Goal: Task Accomplishment & Management: Manage account settings

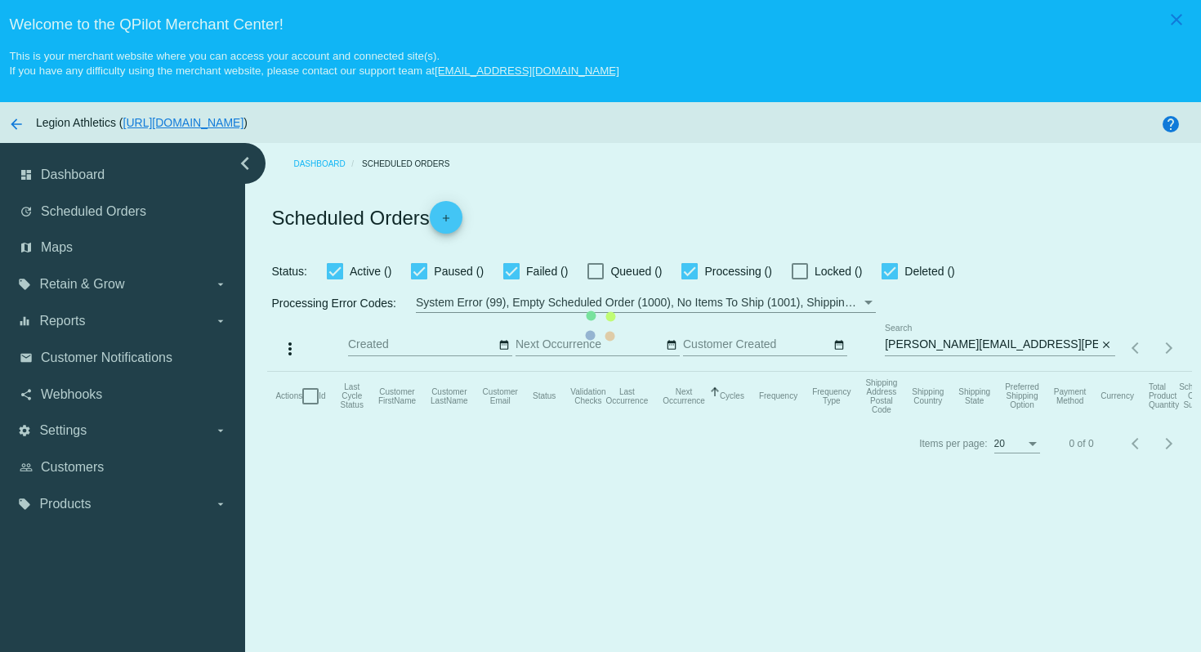
click at [901, 372] on mat-table "Actions Id Last Cycle Status Customer FirstName Customer LastName Customer Emai…" at bounding box center [729, 396] width 924 height 49
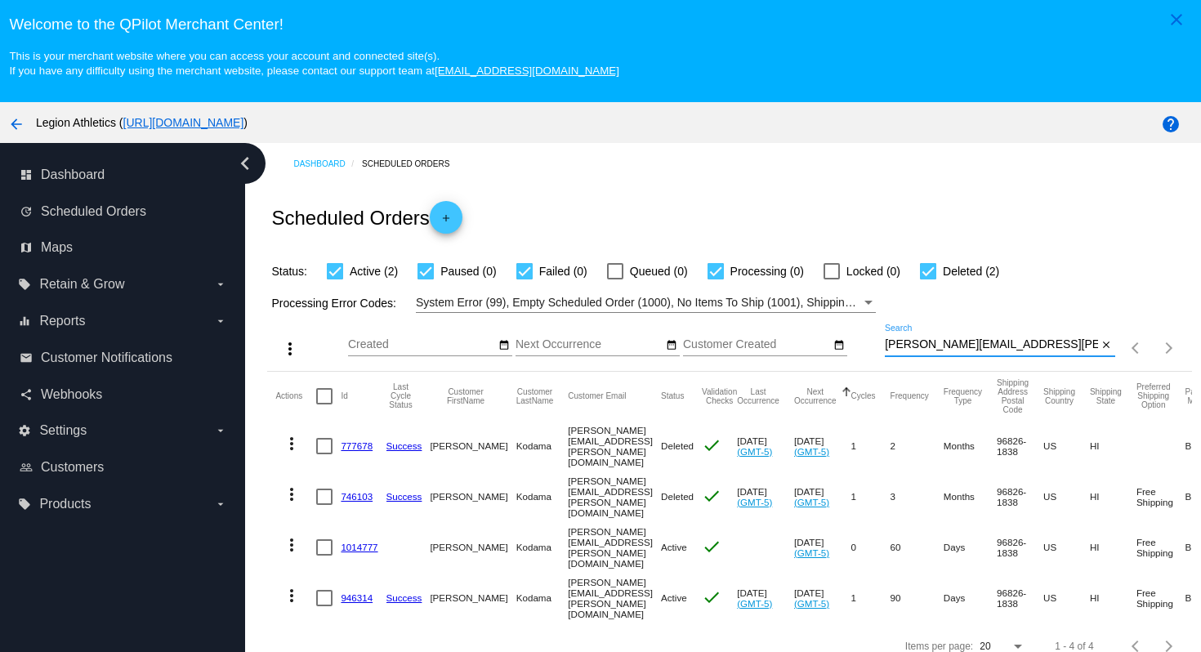
drag, startPoint x: 1034, startPoint y: 350, endPoint x: 1022, endPoint y: 287, distance: 64.1
click at [1022, 296] on app-dashboard-scheduled-orders "Scheduled Orders add Status: Active (2) Paused (0) Failed (0) Queued (0) Proces…" at bounding box center [729, 427] width 924 height 484
paste input "+1 386 935 2570"
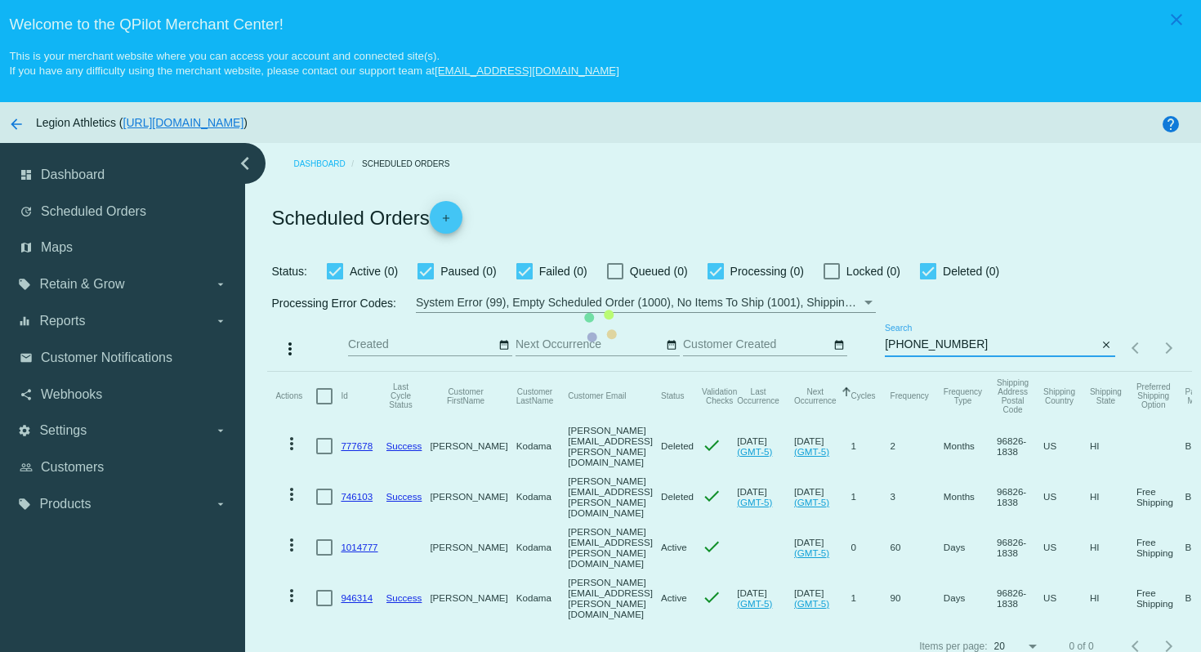
click at [975, 372] on mat-table "Actions Id Last Cycle Status Customer FirstName Customer LastName Customer Emai…" at bounding box center [729, 498] width 924 height 252
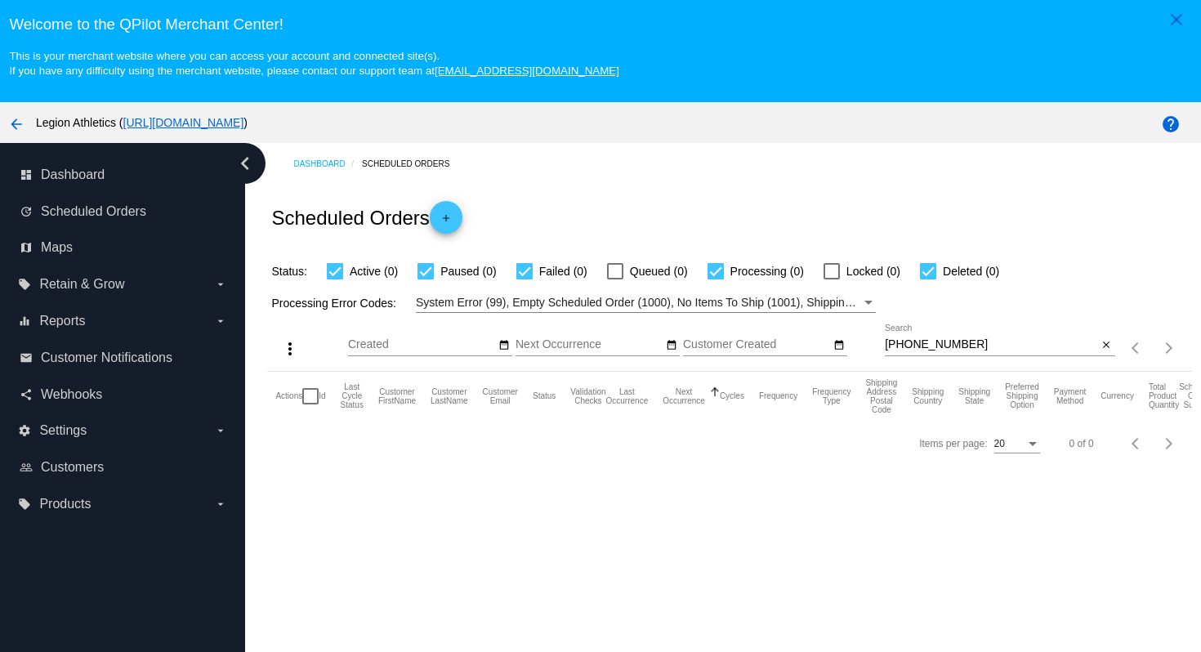
drag, startPoint x: 987, startPoint y: 354, endPoint x: 978, endPoint y: 339, distance: 17.9
click at [978, 339] on div "+1 386 935 2570 Search" at bounding box center [991, 340] width 213 height 32
drag, startPoint x: 982, startPoint y: 347, endPoint x: 974, endPoint y: 328, distance: 20.5
click at [974, 328] on div "+1 386 935 2570 Search" at bounding box center [991, 340] width 213 height 32
paste input "[EMAIL_ADDRESS][DOMAIN_NAME]"
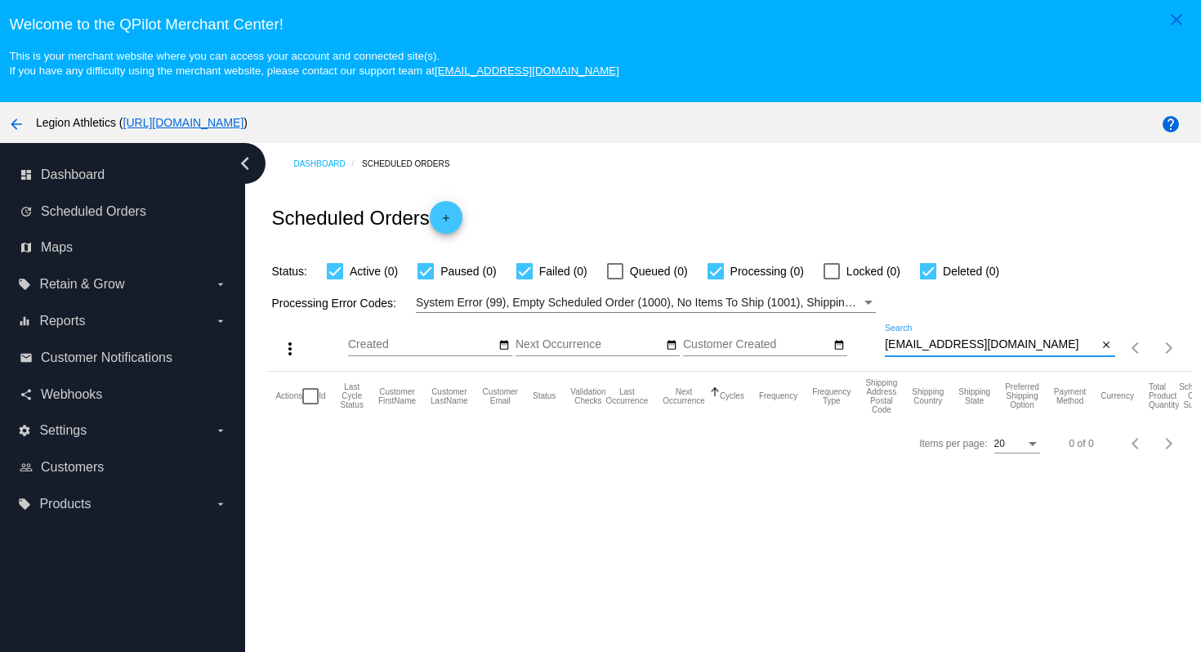
type input "[EMAIL_ADDRESS][DOMAIN_NAME]"
click at [934, 203] on div "Scheduled Orders add" at bounding box center [729, 217] width 924 height 65
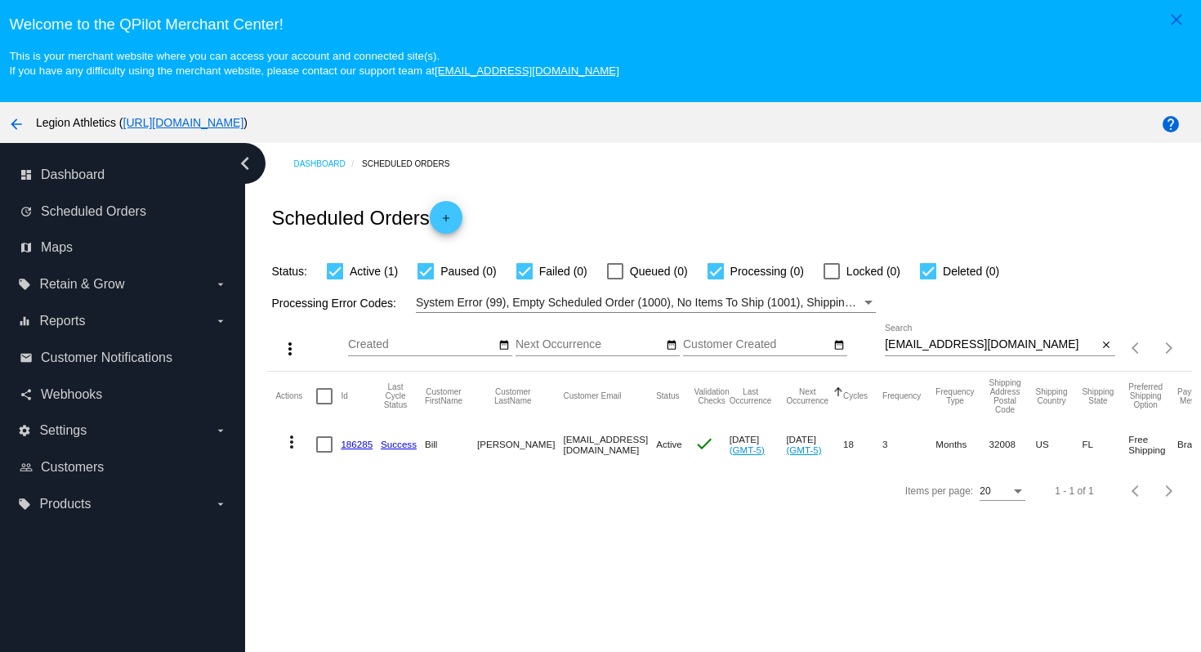
click at [510, 530] on div "Dashboard Scheduled Orders Scheduled Orders add Status: Active (1) Paused (0) F…" at bounding box center [723, 428] width 956 height 570
click at [360, 447] on link "186285" at bounding box center [357, 444] width 32 height 11
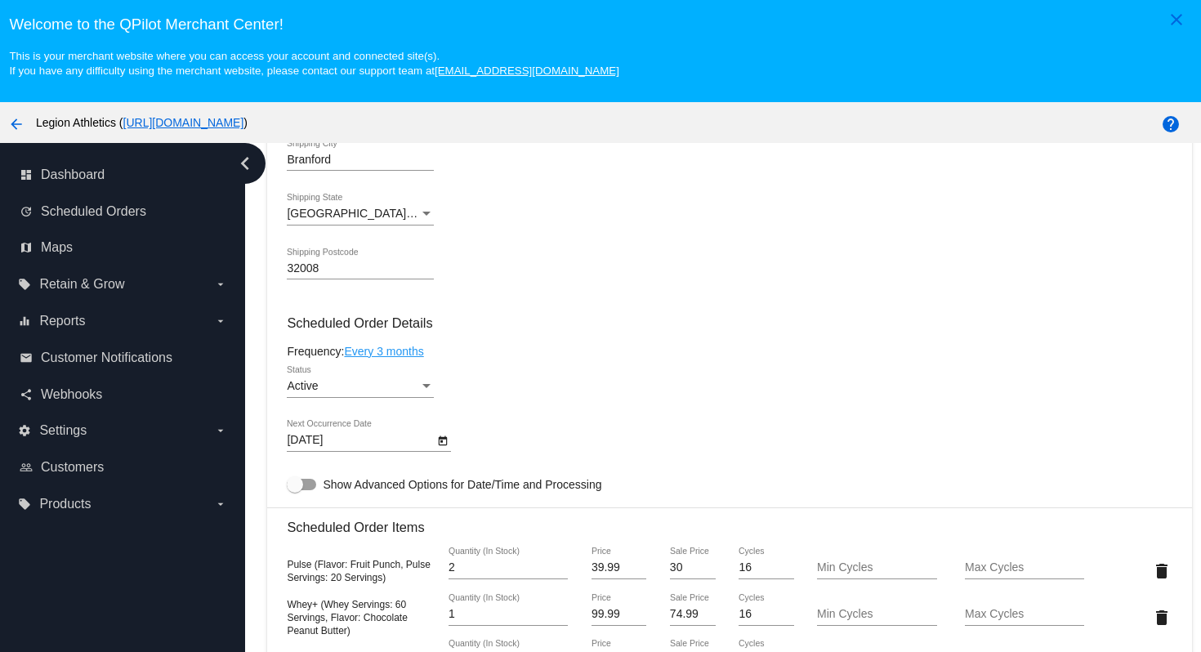
scroll to position [642, 0]
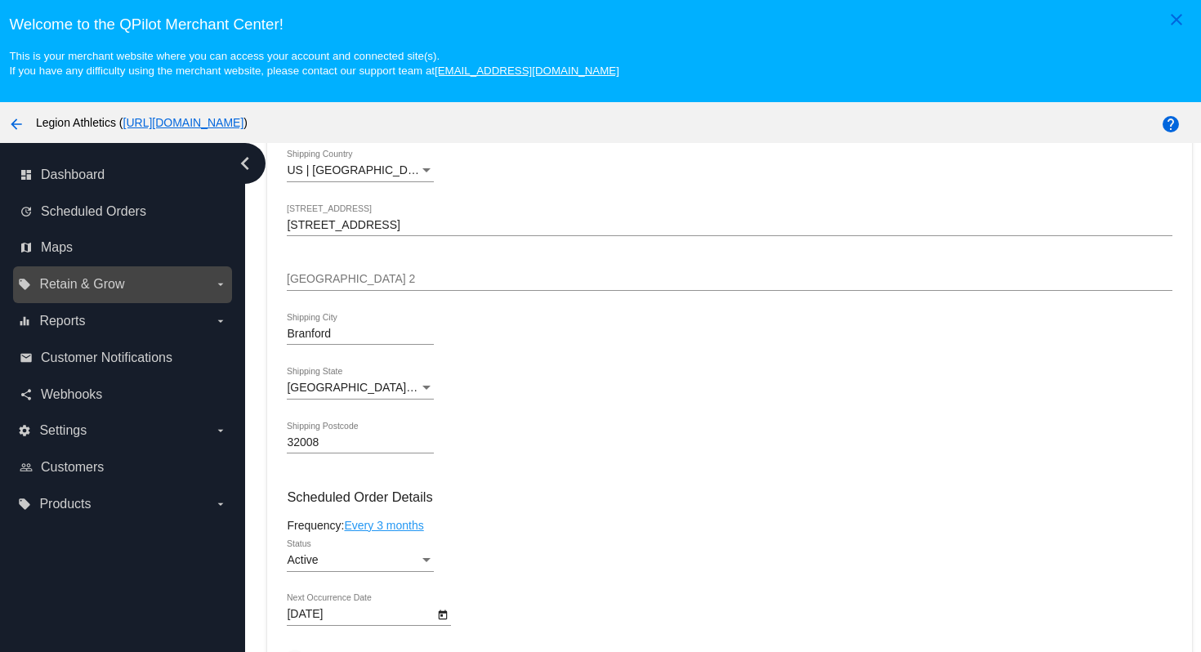
click at [201, 287] on label "local_offer Retain & Grow arrow_drop_down" at bounding box center [122, 284] width 208 height 26
click at [0, 0] on input "local_offer Retain & Grow arrow_drop_down" at bounding box center [0, 0] width 0 height 0
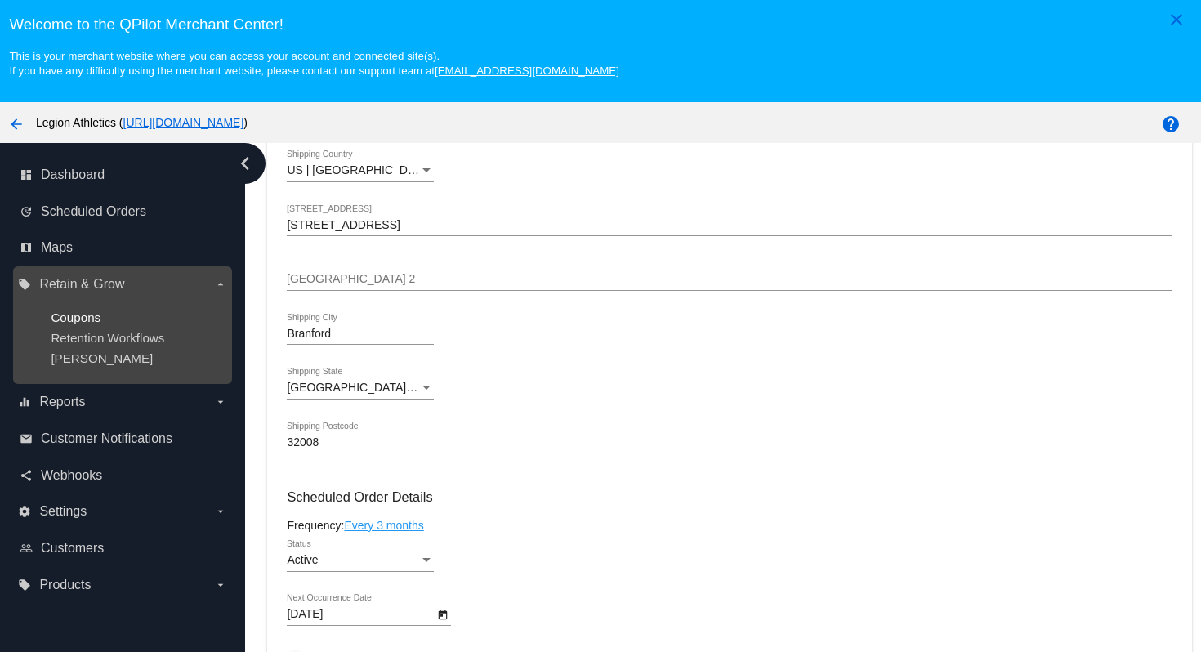
click at [87, 316] on span "Coupons" at bounding box center [76, 317] width 50 height 14
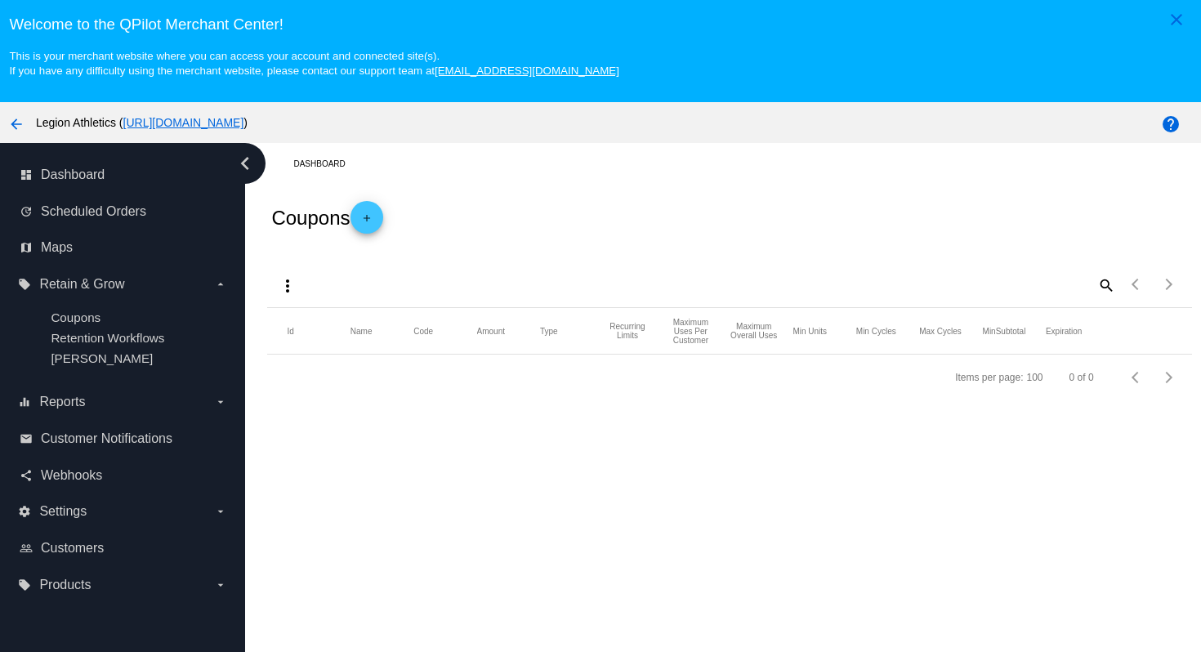
click at [377, 227] on mat-icon "add" at bounding box center [367, 222] width 20 height 20
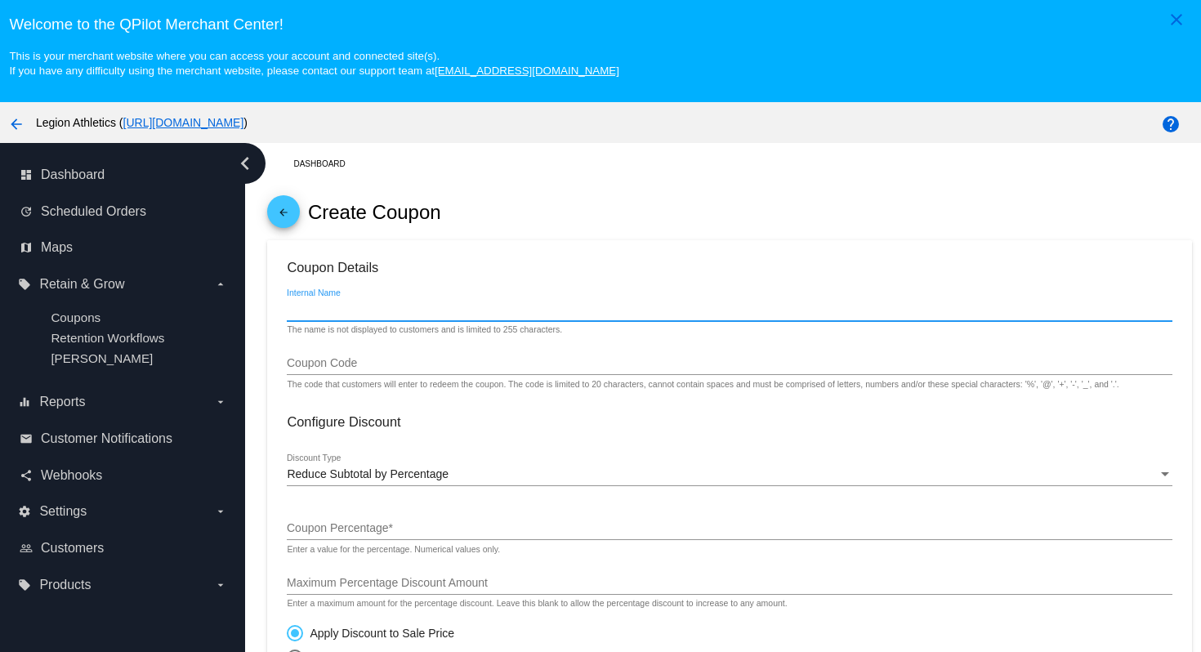
click at [382, 307] on input "Internal Name" at bounding box center [729, 309] width 885 height 13
drag, startPoint x: 332, startPoint y: 314, endPoint x: 266, endPoint y: 314, distance: 66.2
click at [266, 314] on div "Dashboard arrow_back Create Coupon Coupon Details obfonv Internal Name The name…" at bounding box center [729, 664] width 943 height 1042
type input "obfonv"
click at [323, 363] on input "Coupon Code" at bounding box center [729, 363] width 885 height 13
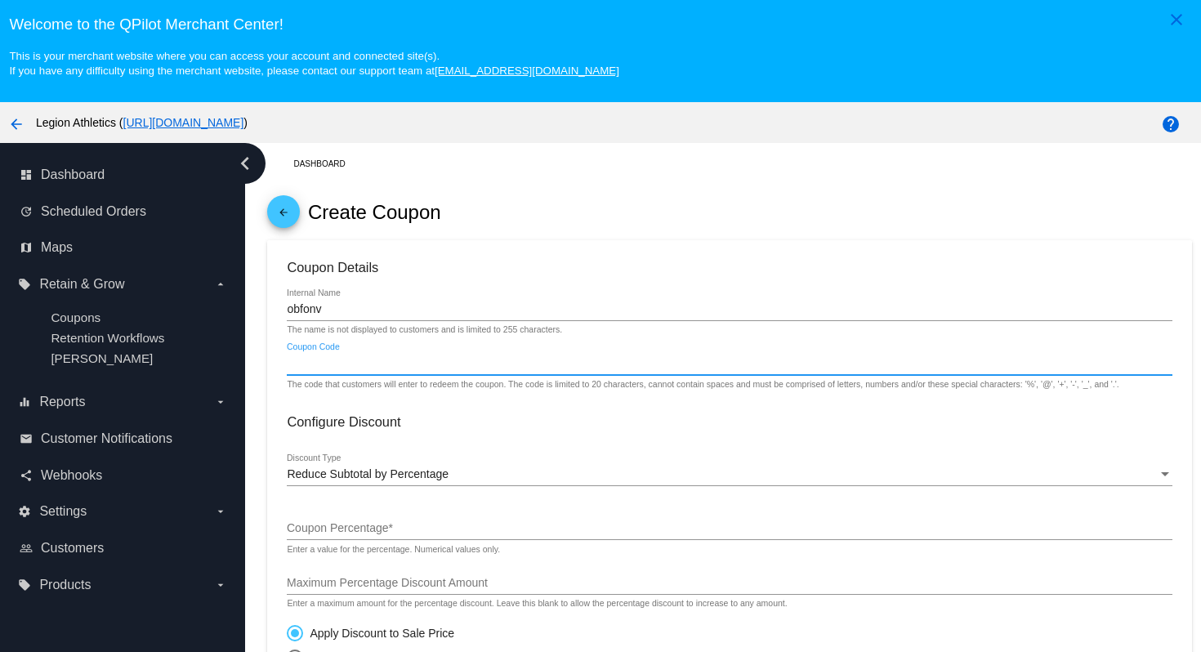
paste input "obfonv"
type input "obfonv"
click at [502, 424] on h3 "Configure Discount" at bounding box center [729, 422] width 885 height 16
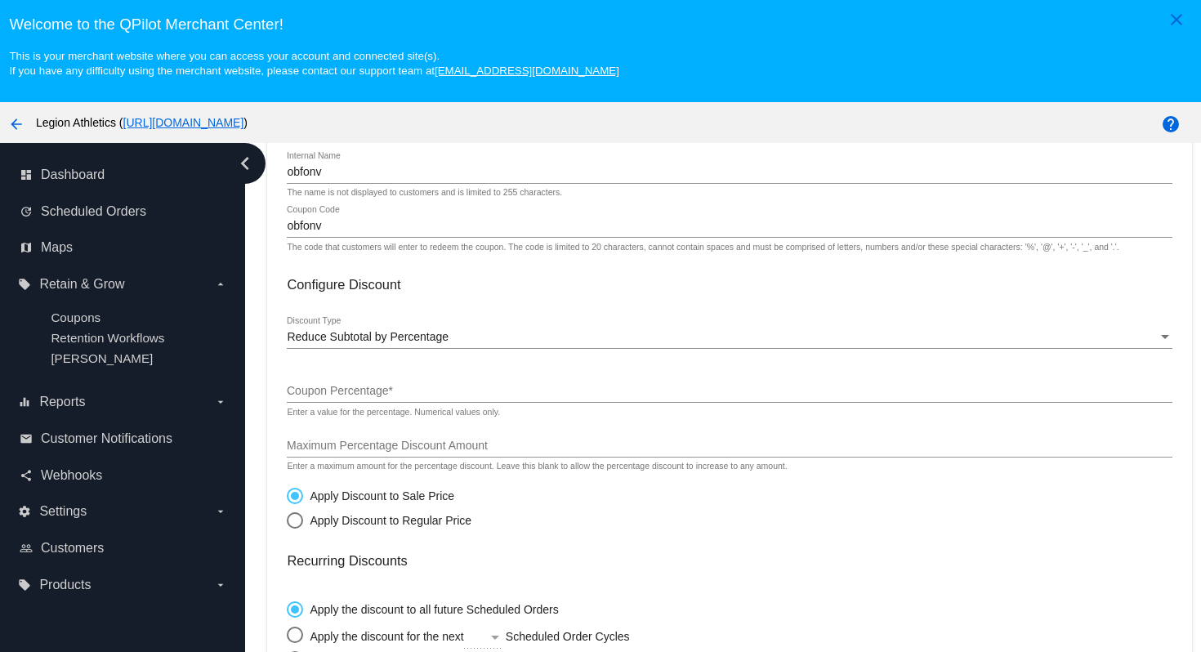
scroll to position [149, 0]
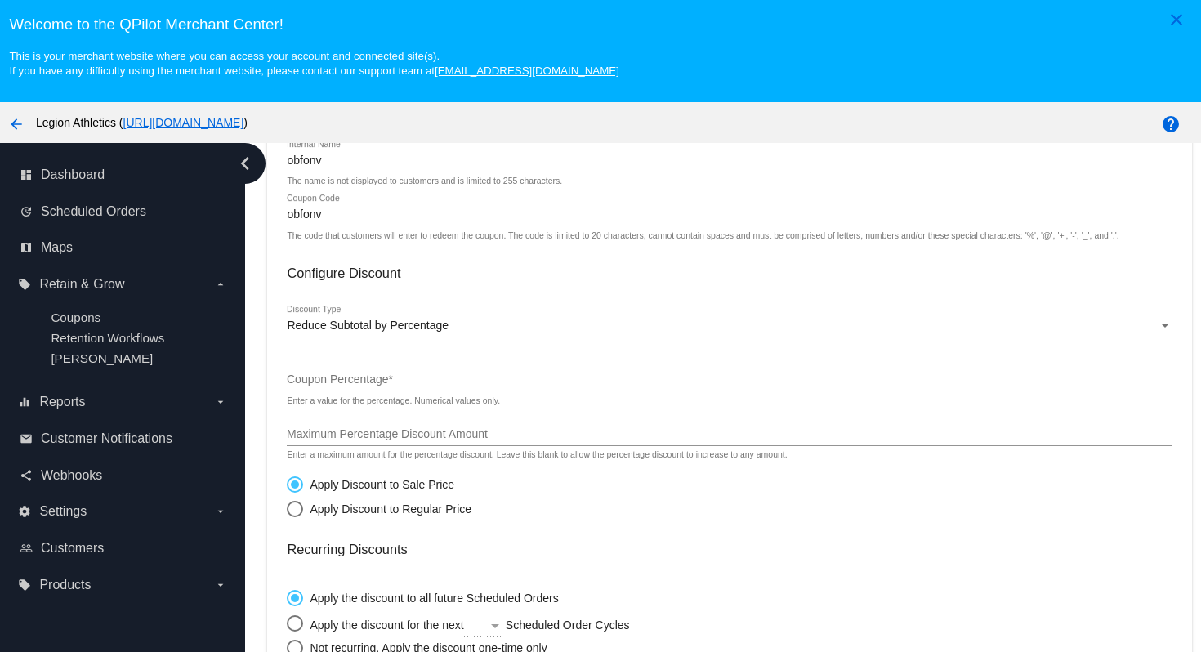
click at [535, 316] on div "Reduce Subtotal by Percentage Discount Type" at bounding box center [729, 321] width 885 height 32
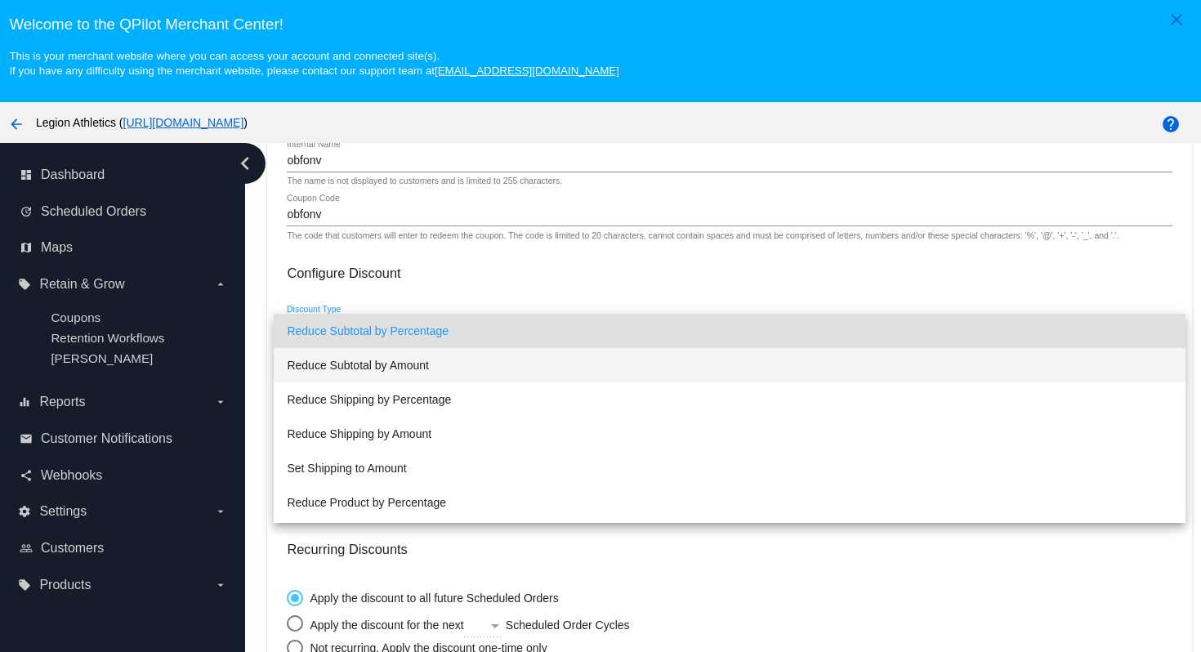
click at [470, 368] on span "Reduce Subtotal by Amount" at bounding box center [729, 365] width 885 height 34
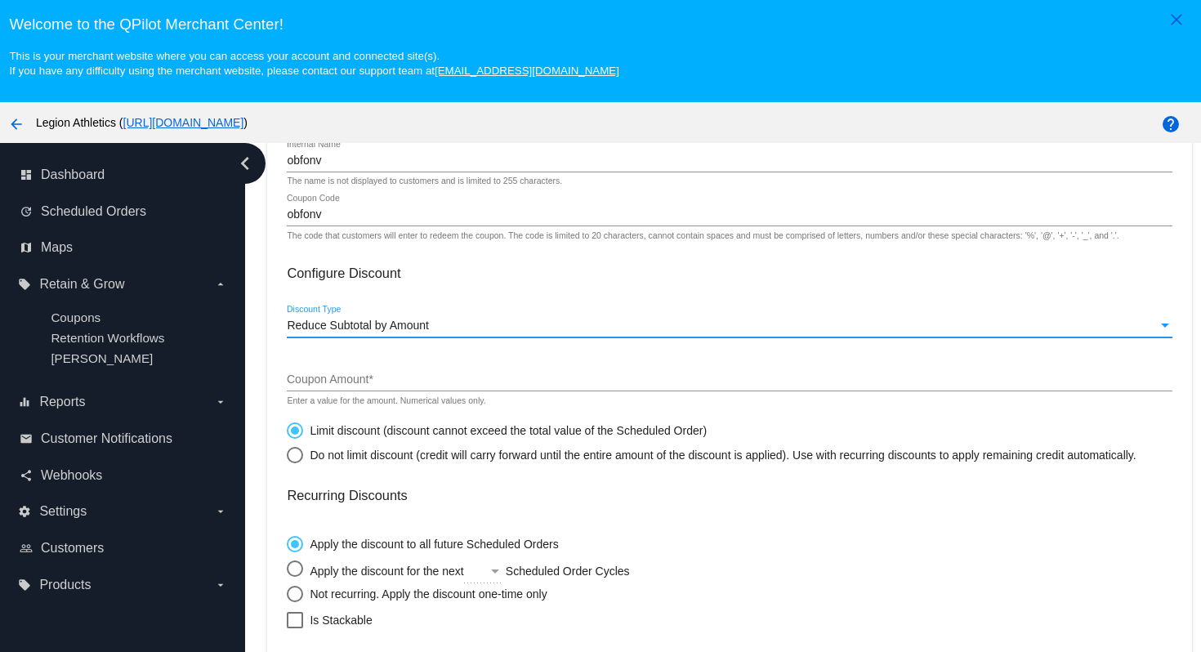
click at [452, 386] on input "Coupon Amount *" at bounding box center [729, 379] width 885 height 13
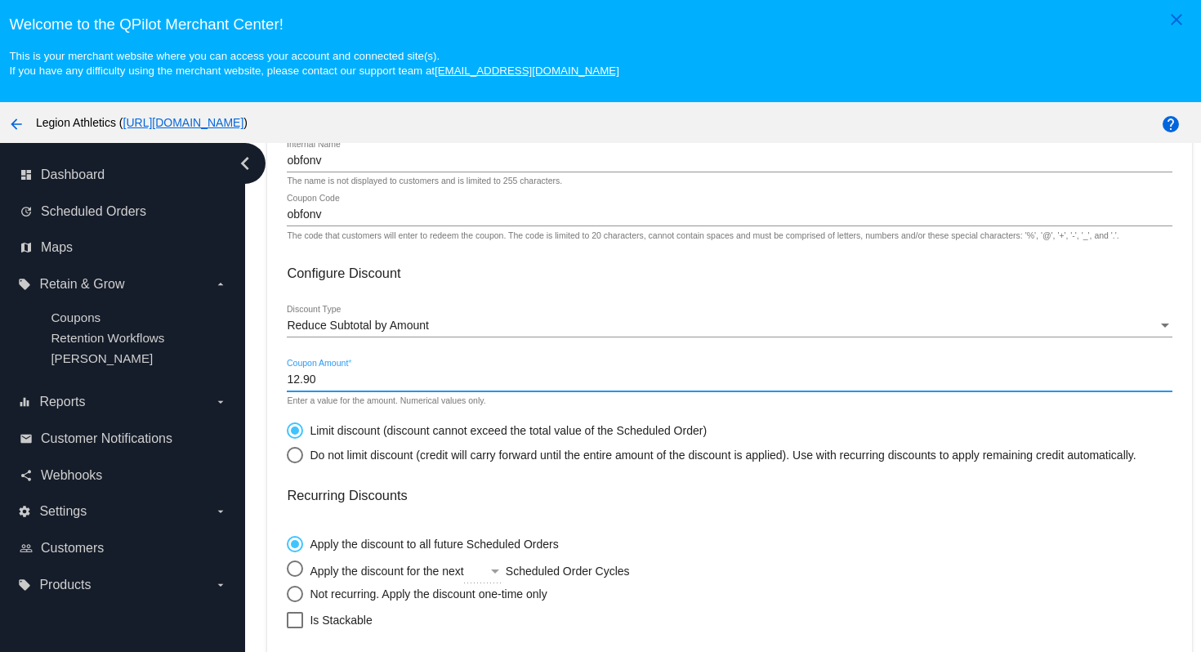
type input "12.90"
click at [733, 519] on mat-card-content "Coupon Details obfonv Internal Name The name is not displayed to customers and …" at bounding box center [729, 515] width 885 height 809
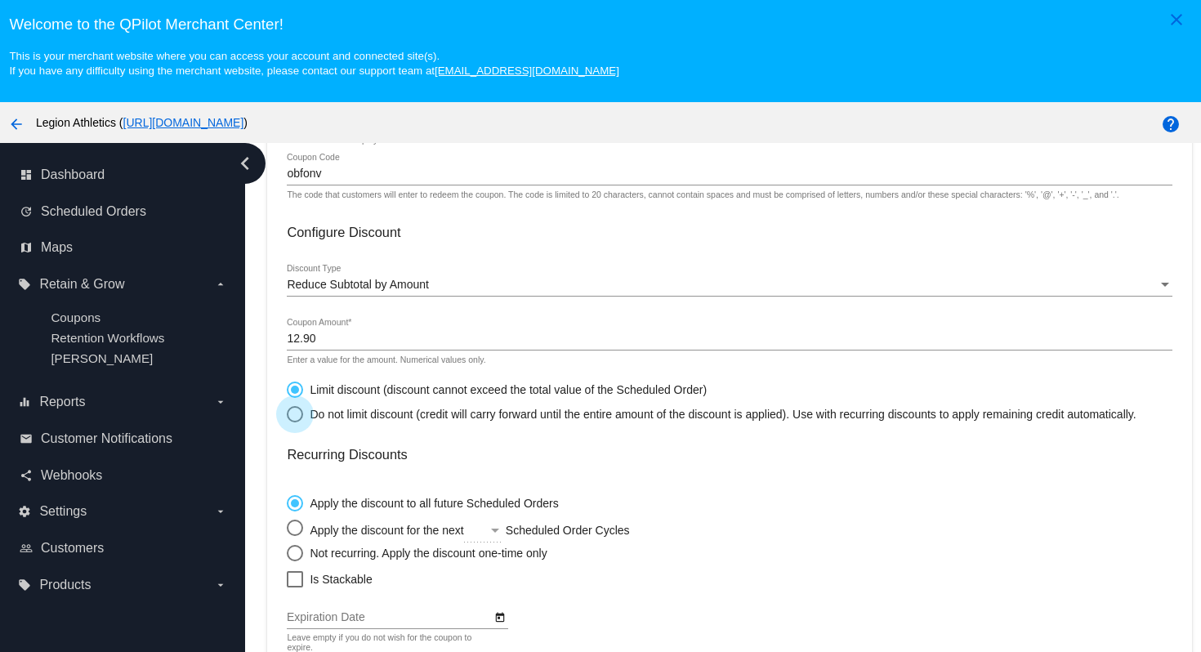
click at [291, 418] on div "Select an option" at bounding box center [295, 414] width 16 height 16
click at [287, 414] on input "Do not limit discount (credit will carry forward until the entire amount of the…" at bounding box center [286, 413] width 1 height 1
radio input "true"
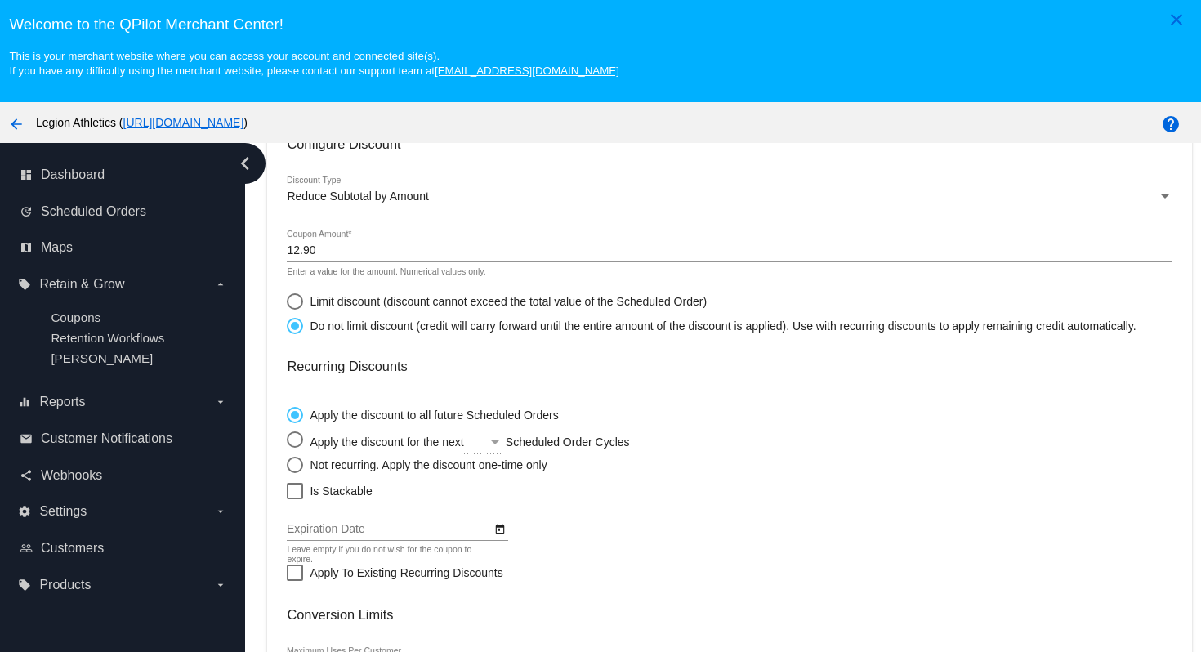
scroll to position [283, 0]
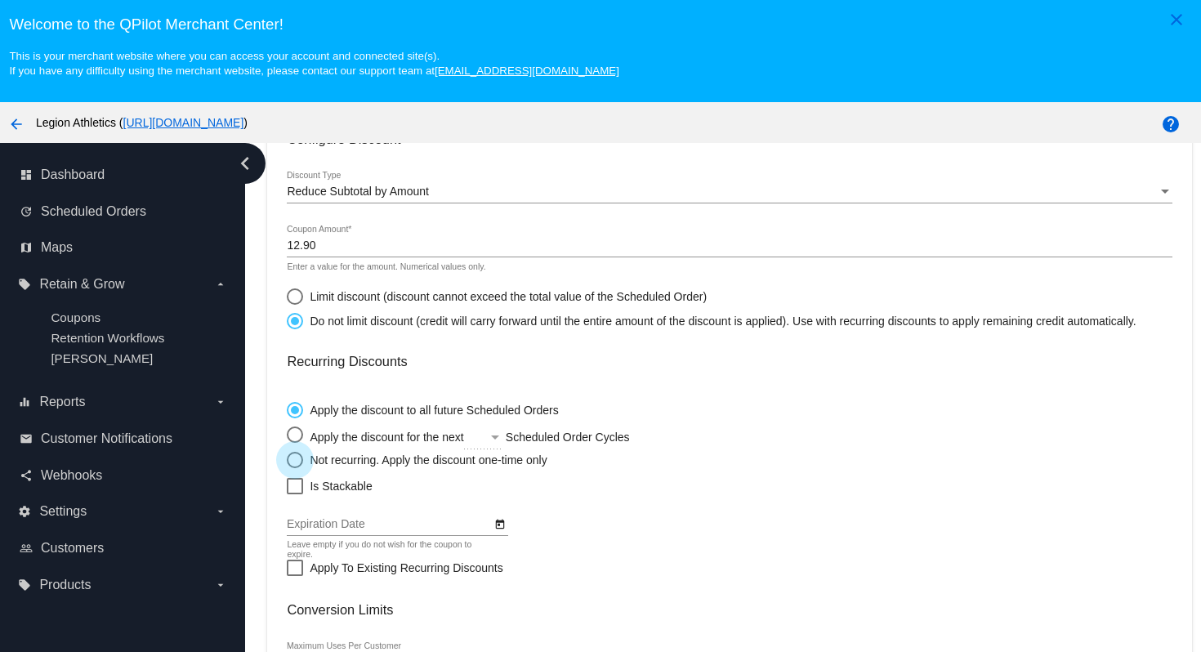
click at [298, 467] on div "Select an option" at bounding box center [295, 460] width 16 height 16
click at [287, 460] on input "Not recurring. Apply the discount one-time only" at bounding box center [286, 459] width 1 height 1
radio input "true"
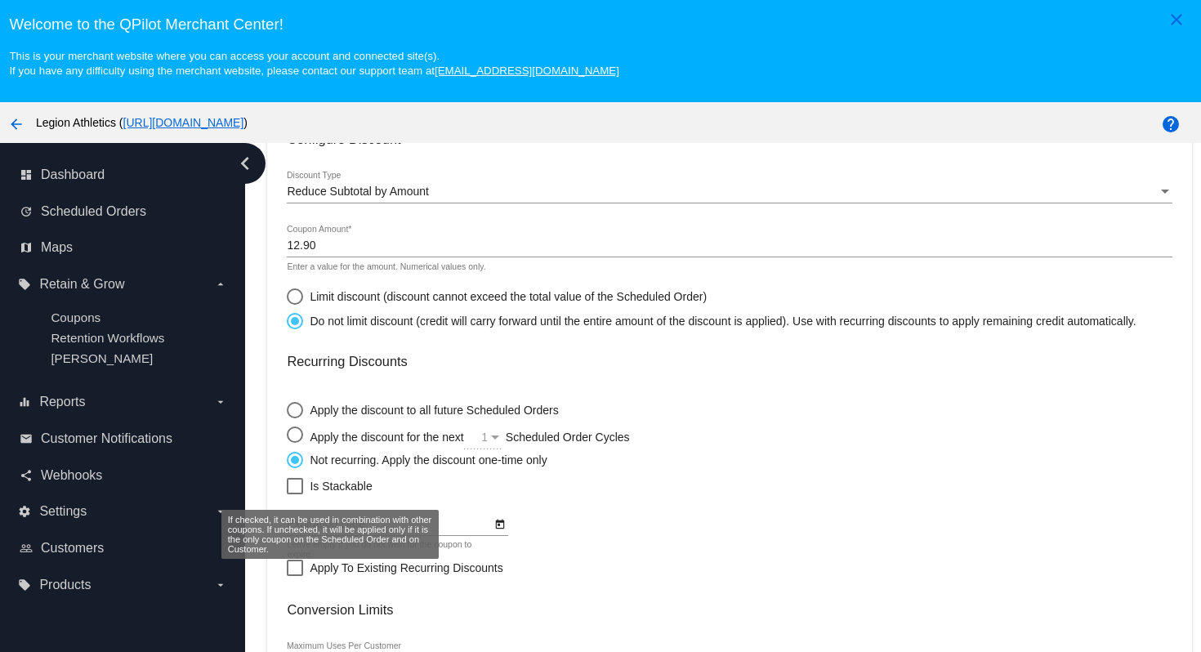
click at [296, 490] on div at bounding box center [295, 486] width 16 height 16
click at [295, 494] on input "Is Stackable" at bounding box center [294, 494] width 1 height 1
checkbox input "true"
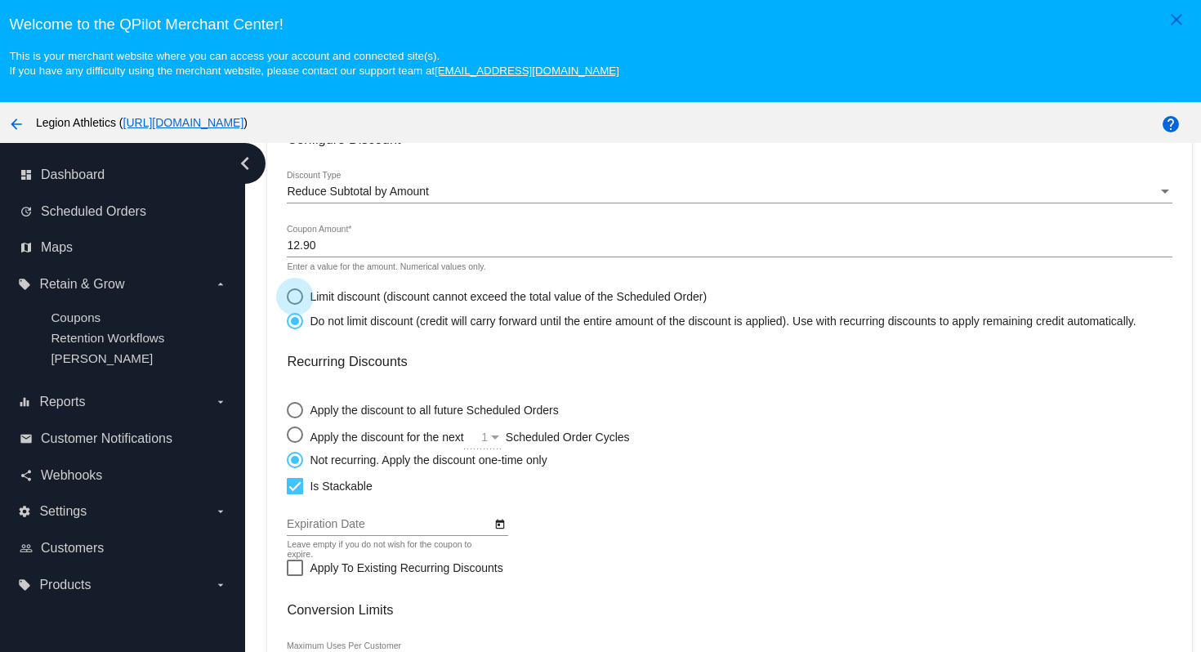
click at [290, 302] on div "Select an option" at bounding box center [295, 296] width 16 height 16
click at [287, 296] on input "Limit discount (discount cannot exceed the total value of the Scheduled Order)" at bounding box center [286, 296] width 1 height 1
radio input "true"
click at [622, 369] on h3 "Recurring Discounts" at bounding box center [729, 362] width 885 height 16
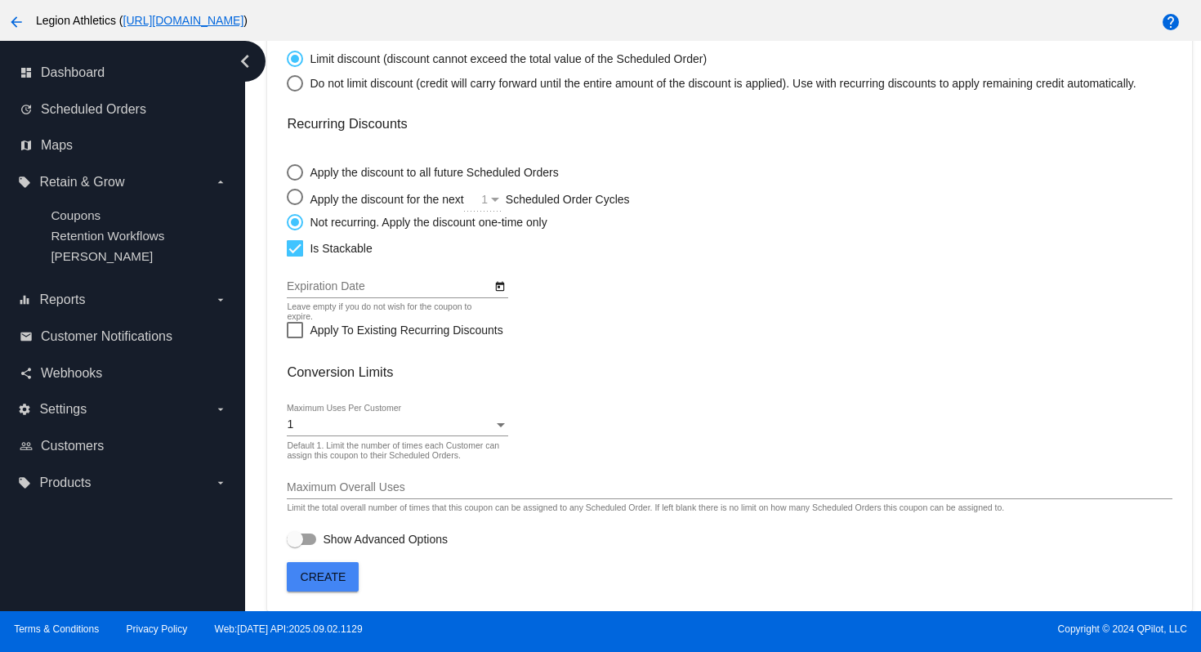
scroll to position [0, 0]
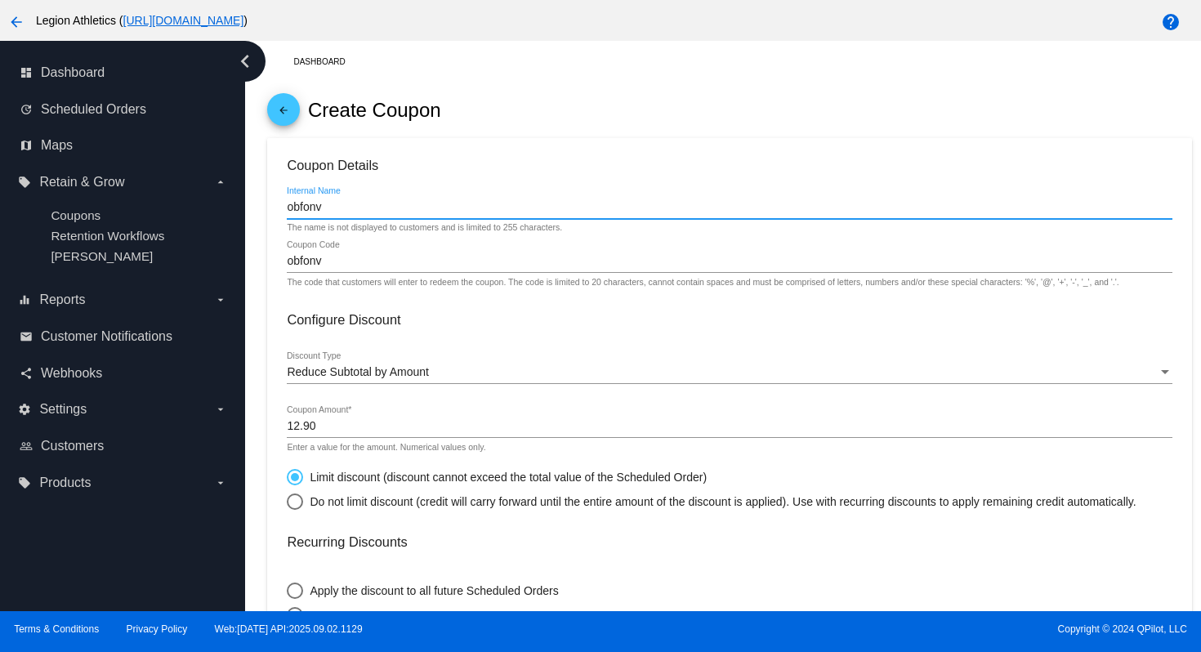
drag, startPoint x: 371, startPoint y: 213, endPoint x: 359, endPoint y: 198, distance: 19.8
click at [359, 198] on div "obfonv Internal Name" at bounding box center [729, 203] width 885 height 32
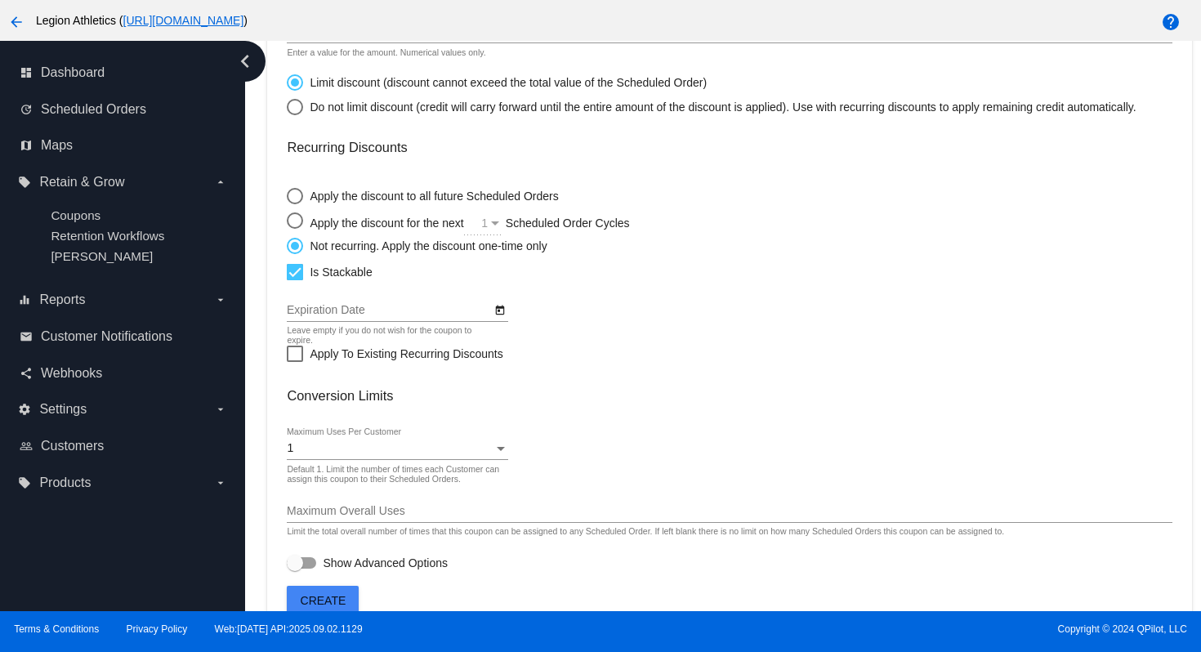
scroll to position [425, 0]
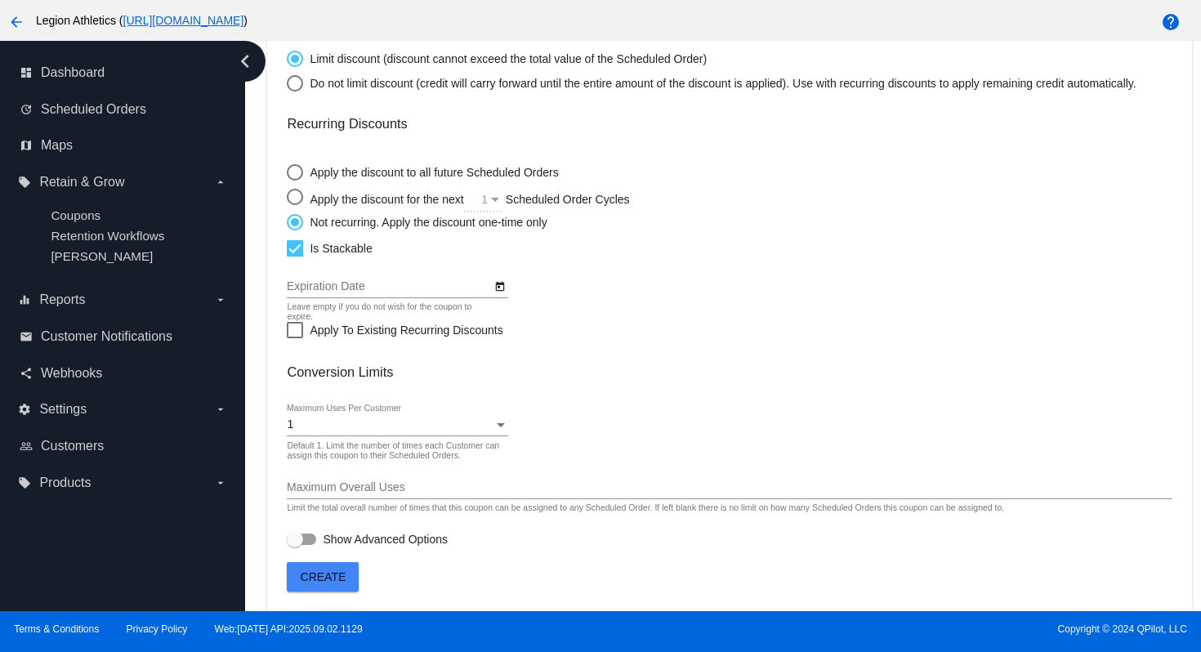
click at [328, 575] on span "Create" at bounding box center [324, 576] width 46 height 13
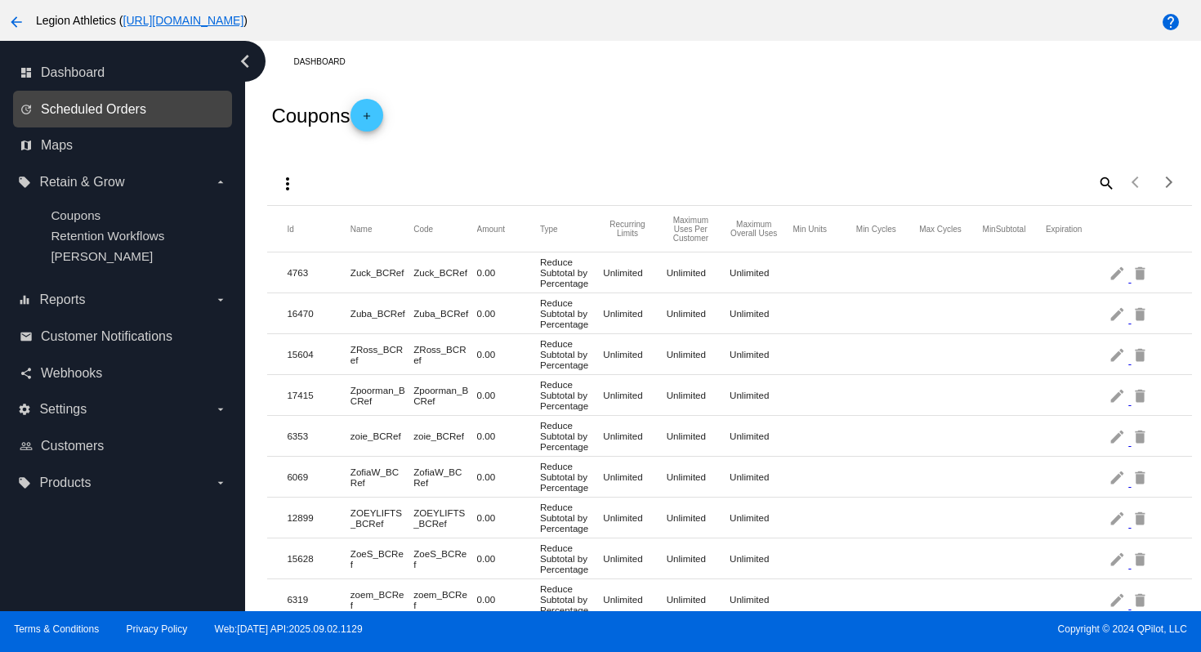
click at [90, 112] on span "Scheduled Orders" at bounding box center [93, 109] width 105 height 15
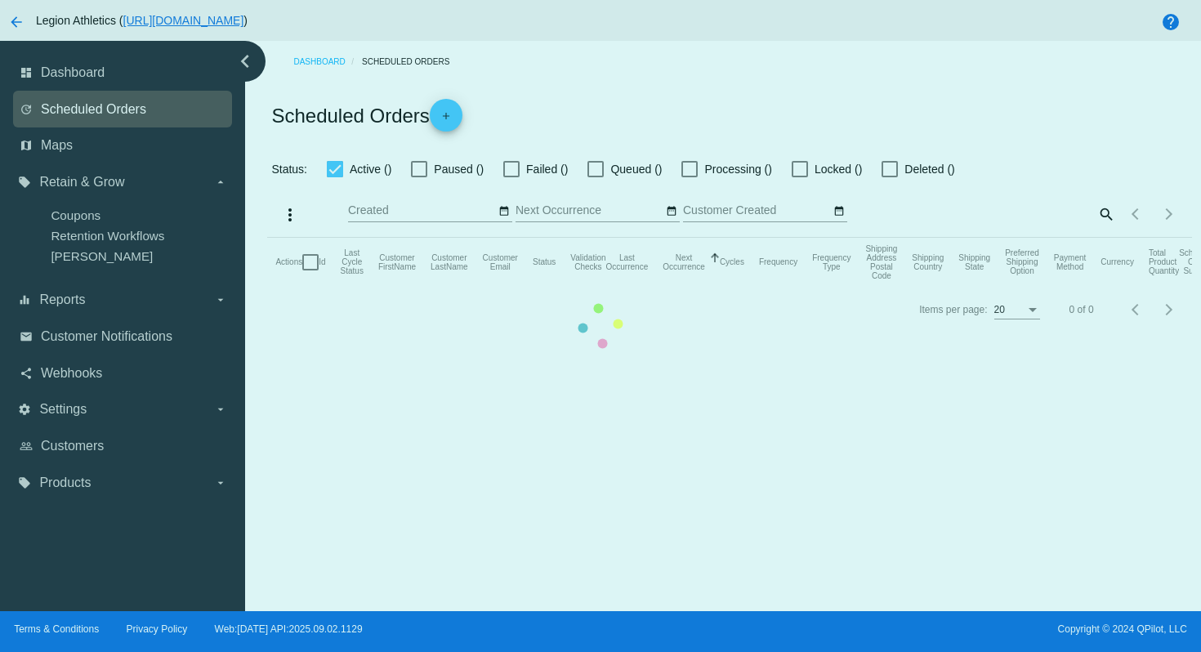
checkbox input "true"
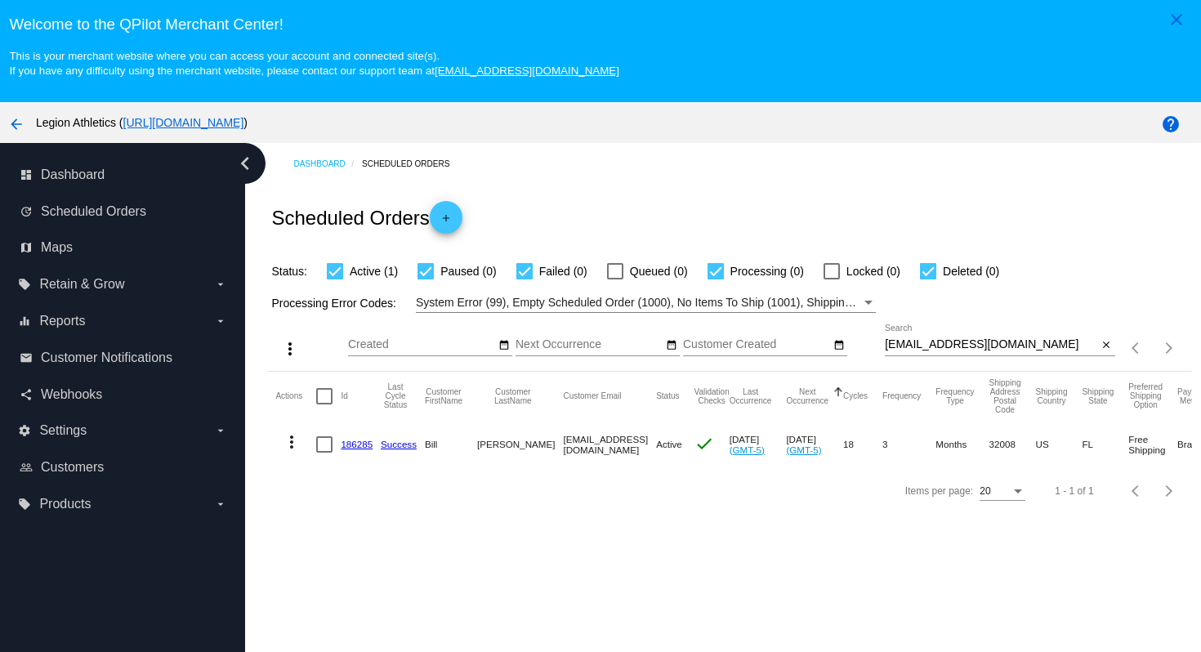
click at [364, 445] on link "186285" at bounding box center [357, 444] width 32 height 11
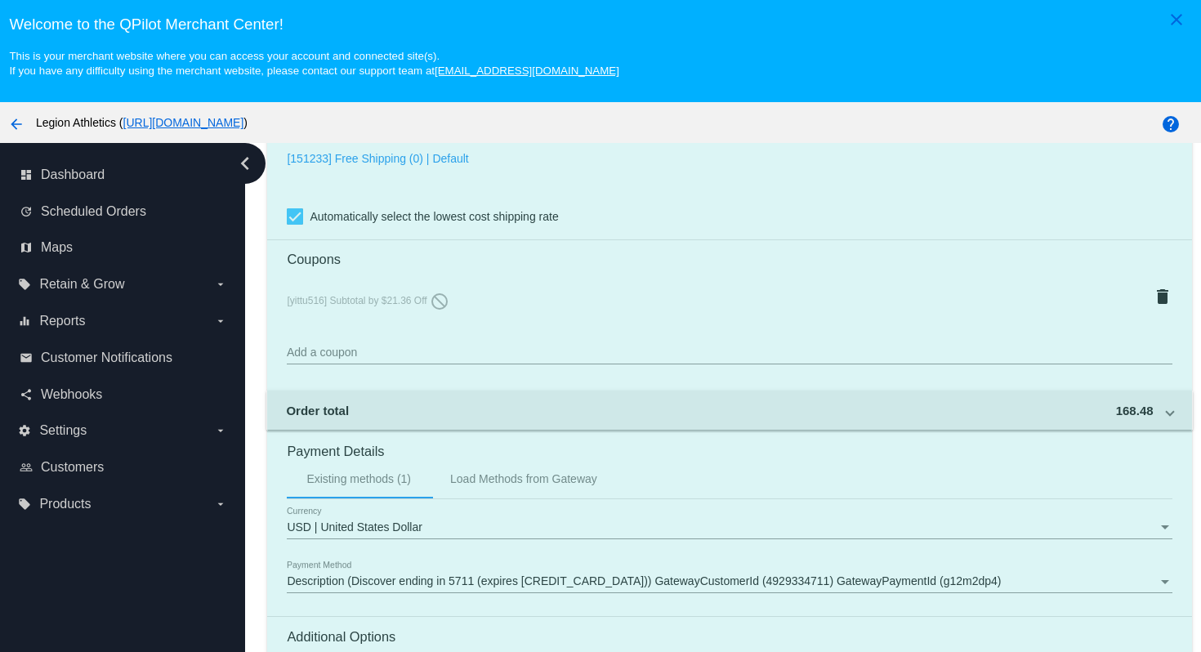
scroll to position [1469, 0]
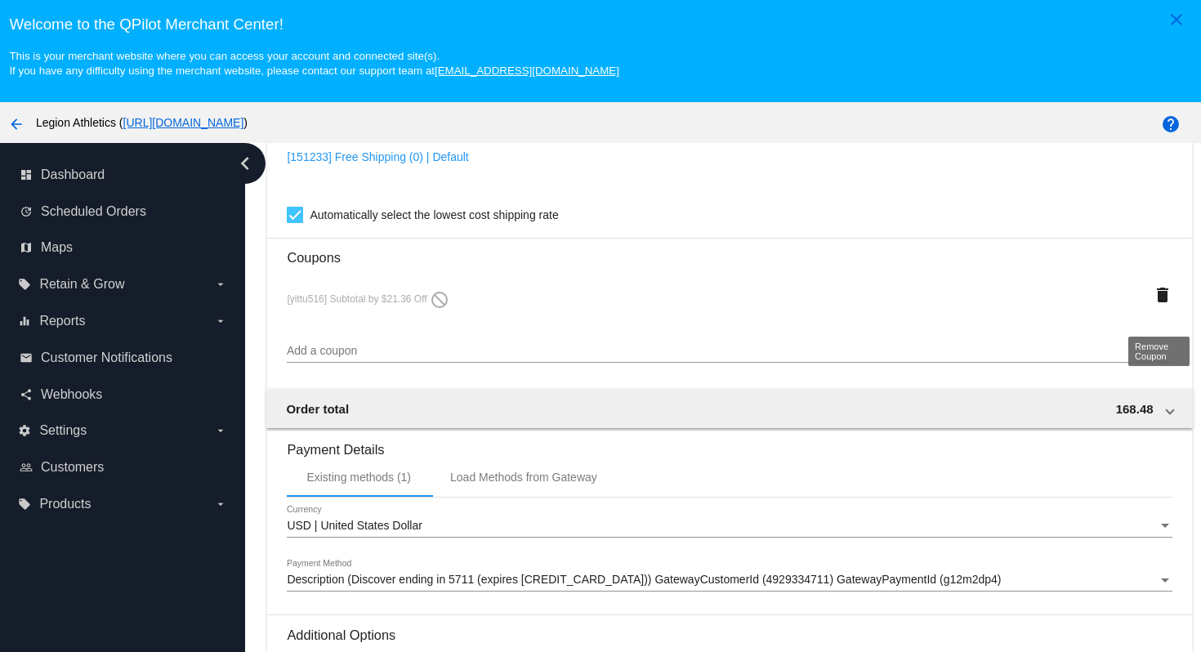
click at [1158, 305] on mat-icon "delete" at bounding box center [1162, 295] width 20 height 20
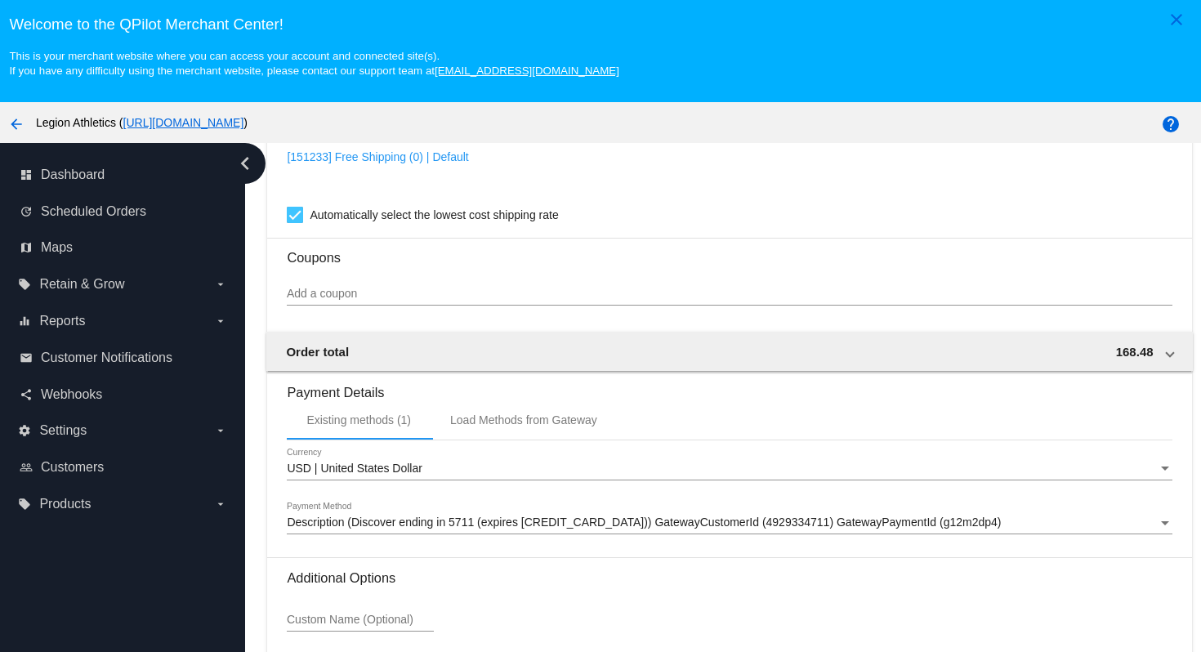
click at [555, 301] on input "Add a coupon" at bounding box center [729, 293] width 885 height 13
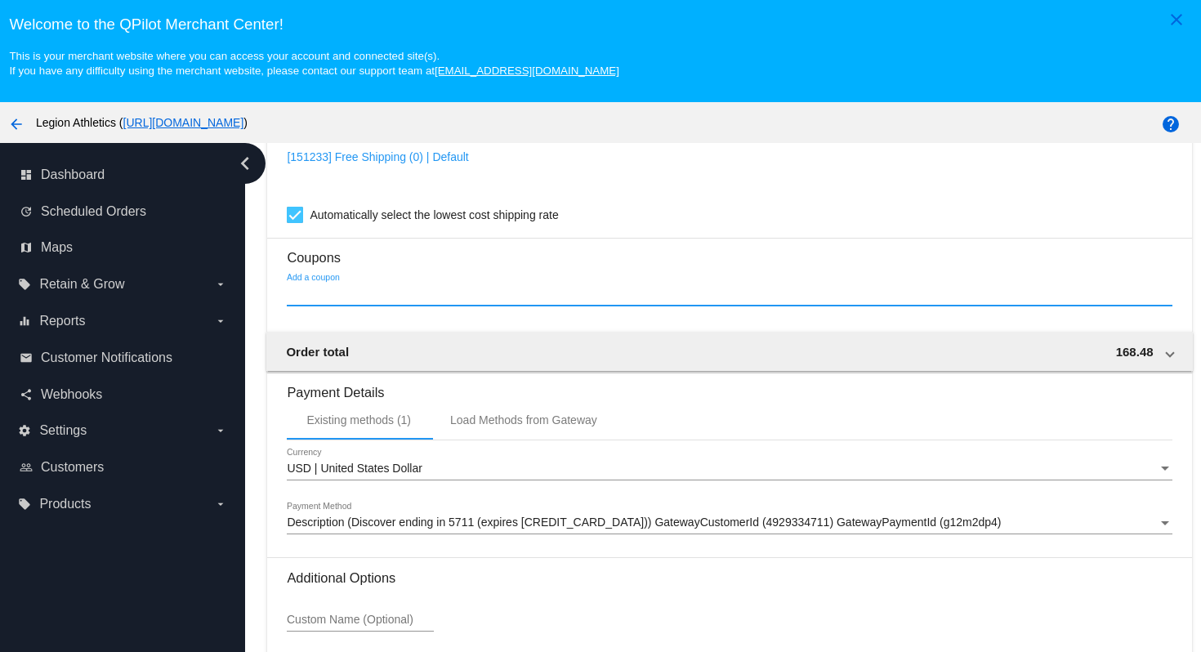
paste input "obfonv"
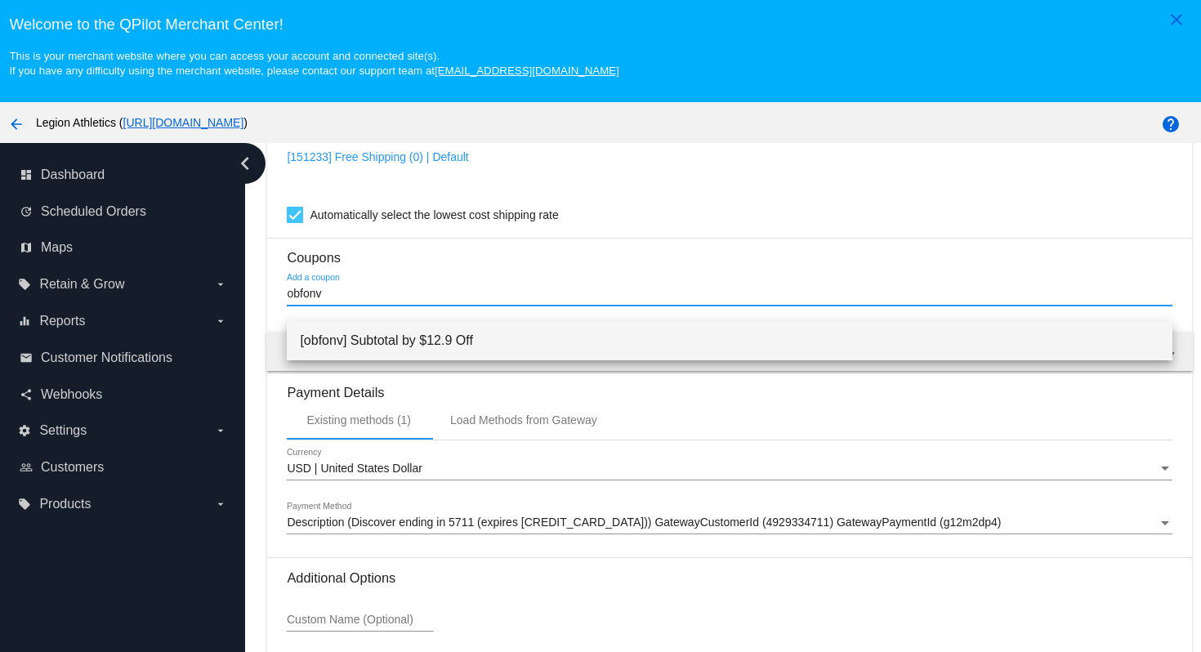
type input "obfonv"
click at [497, 351] on span "[obfonv] Subtotal by $12.9 Off" at bounding box center [729, 340] width 858 height 39
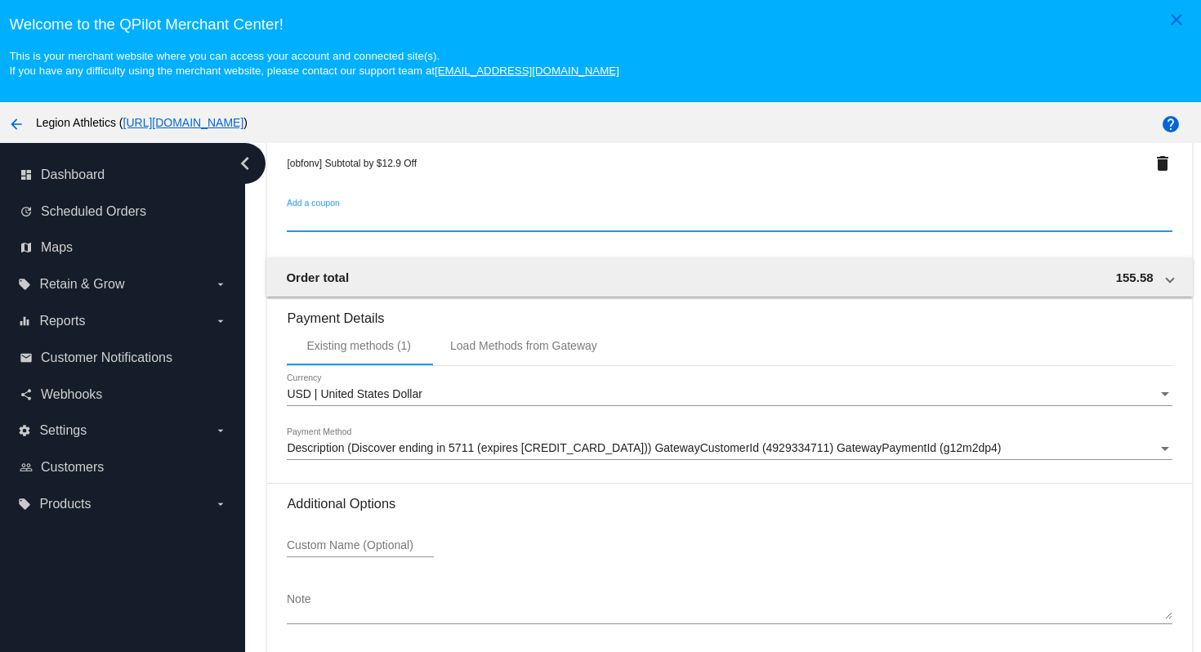
scroll to position [105, 0]
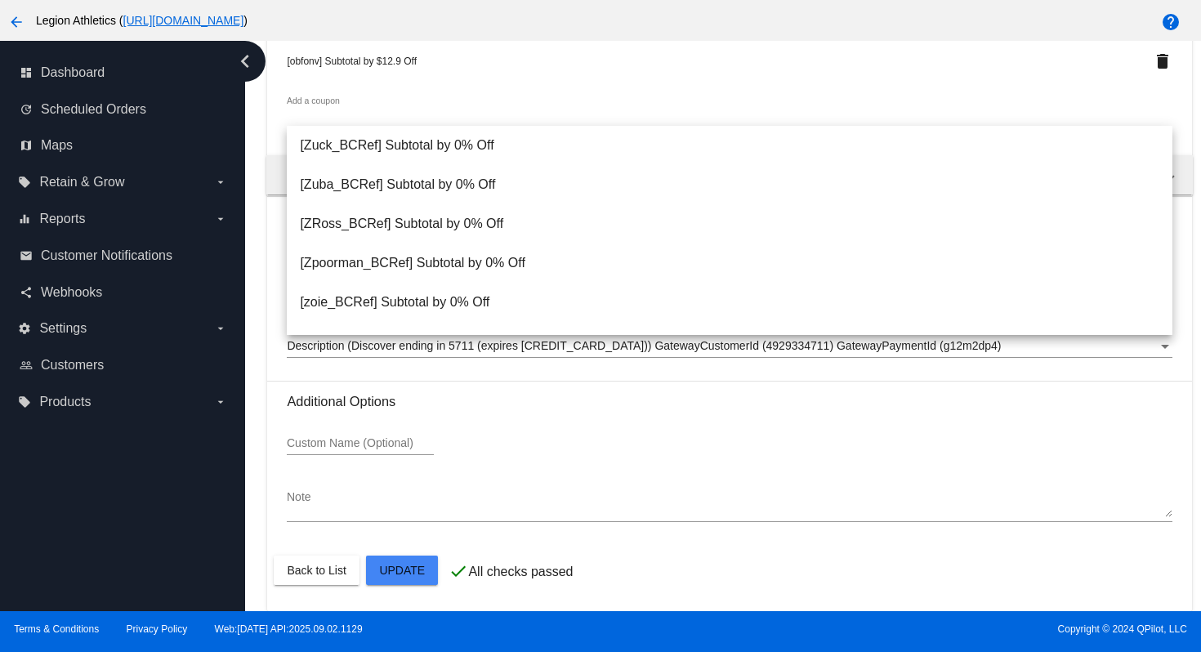
click at [561, 458] on div "Custom Name (Optional)" at bounding box center [729, 446] width 885 height 47
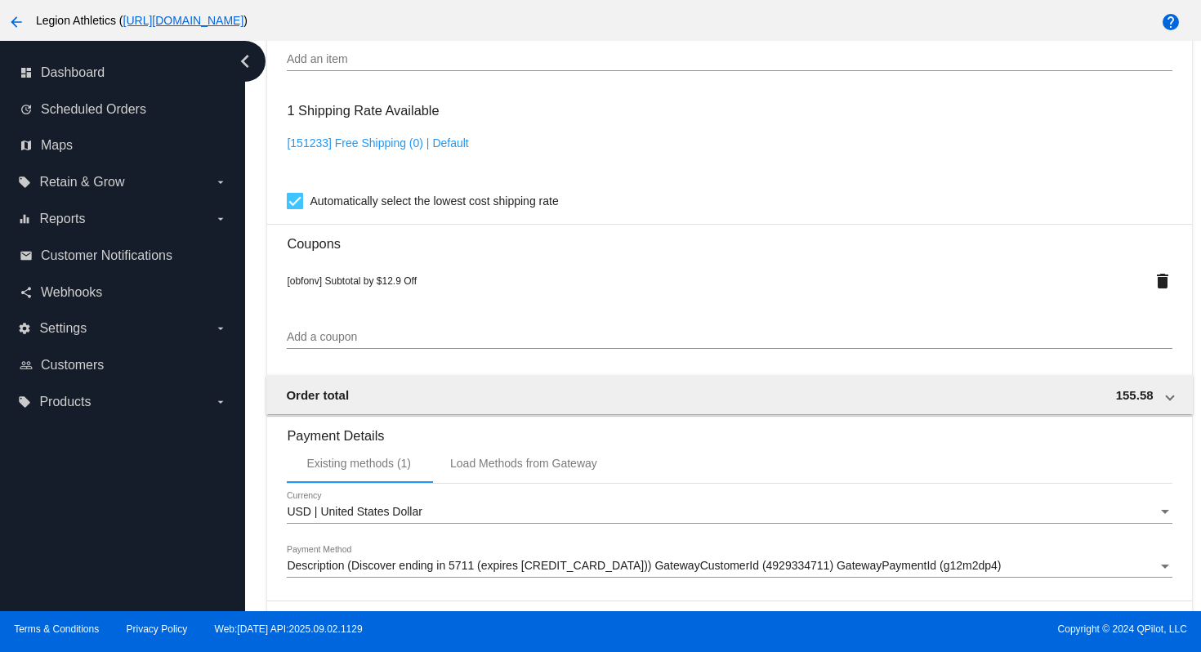
scroll to position [1616, 0]
